Goal: Task Accomplishment & Management: Manage account settings

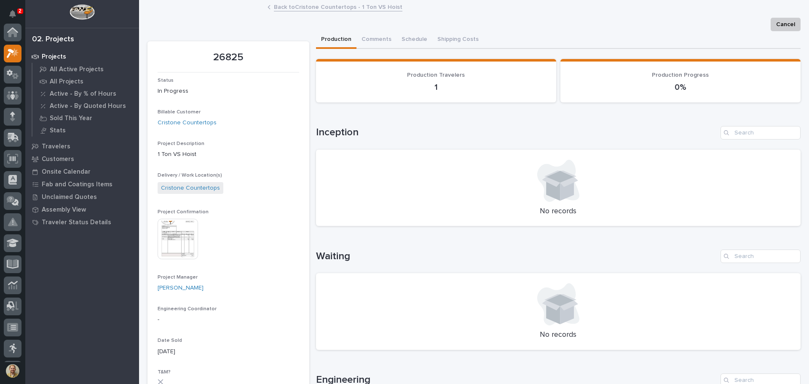
scroll to position [21, 0]
click at [15, 15] on icon "Notifications" at bounding box center [12, 14] width 7 height 8
click at [91, 296] on div "Projects All Active Projects All Projects Active - By % of Hours Active - By Qu…" at bounding box center [82, 217] width 114 height 334
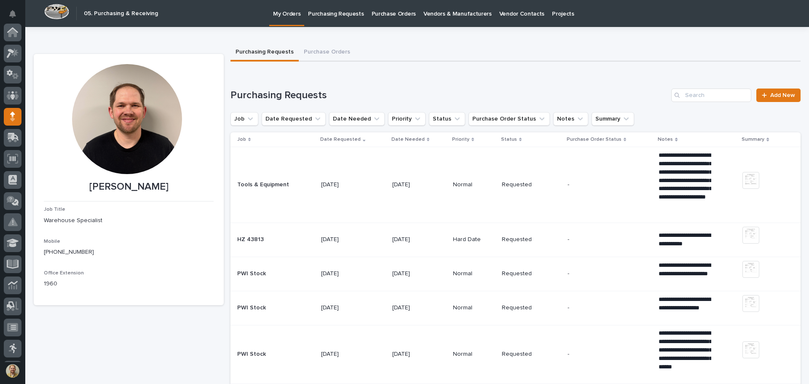
scroll to position [84, 0]
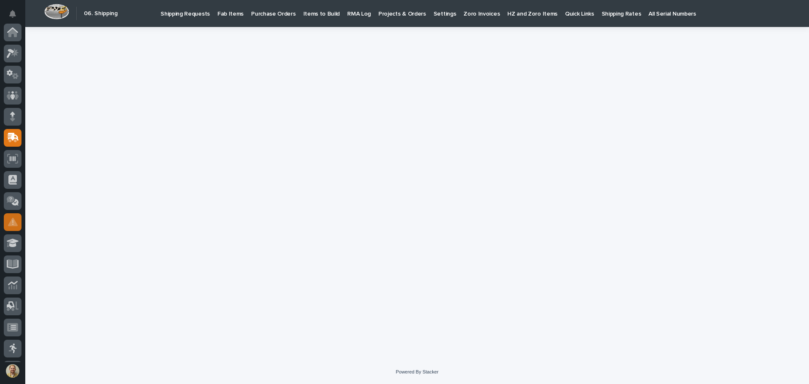
scroll to position [104, 0]
